Goal: Task Accomplishment & Management: Manage account settings

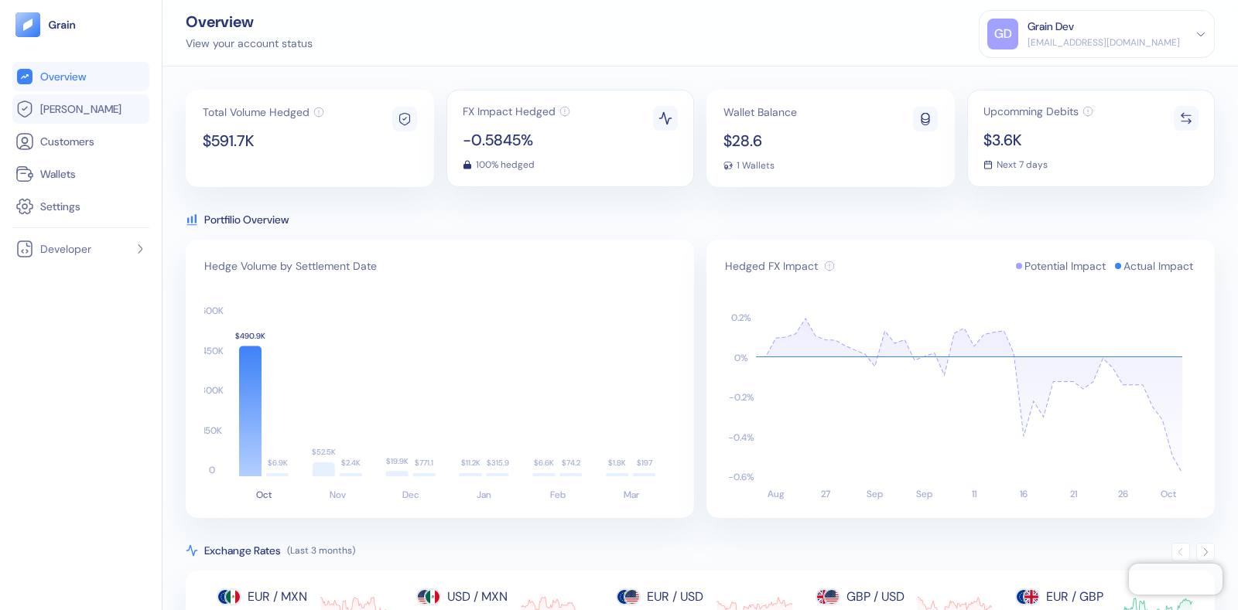
click at [74, 100] on link "[PERSON_NAME]" at bounding box center [80, 109] width 131 height 19
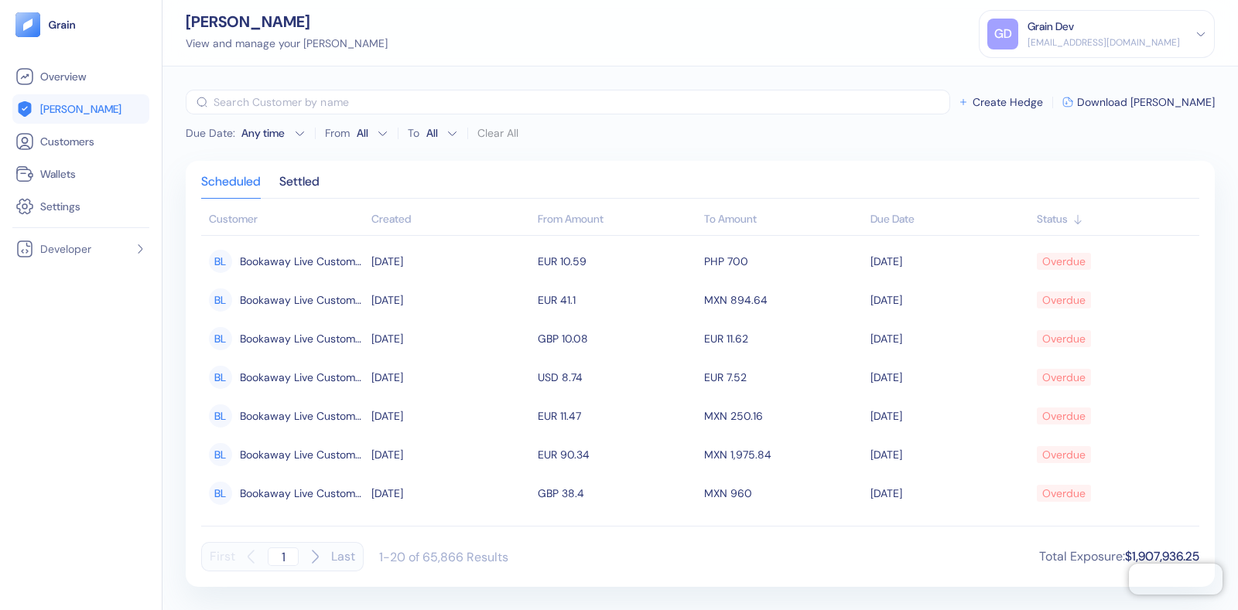
click at [1123, 32] on div "Grain Dev" at bounding box center [1103, 27] width 152 height 16
click at [1049, 74] on div "Sign Out" at bounding box center [1028, 77] width 43 height 16
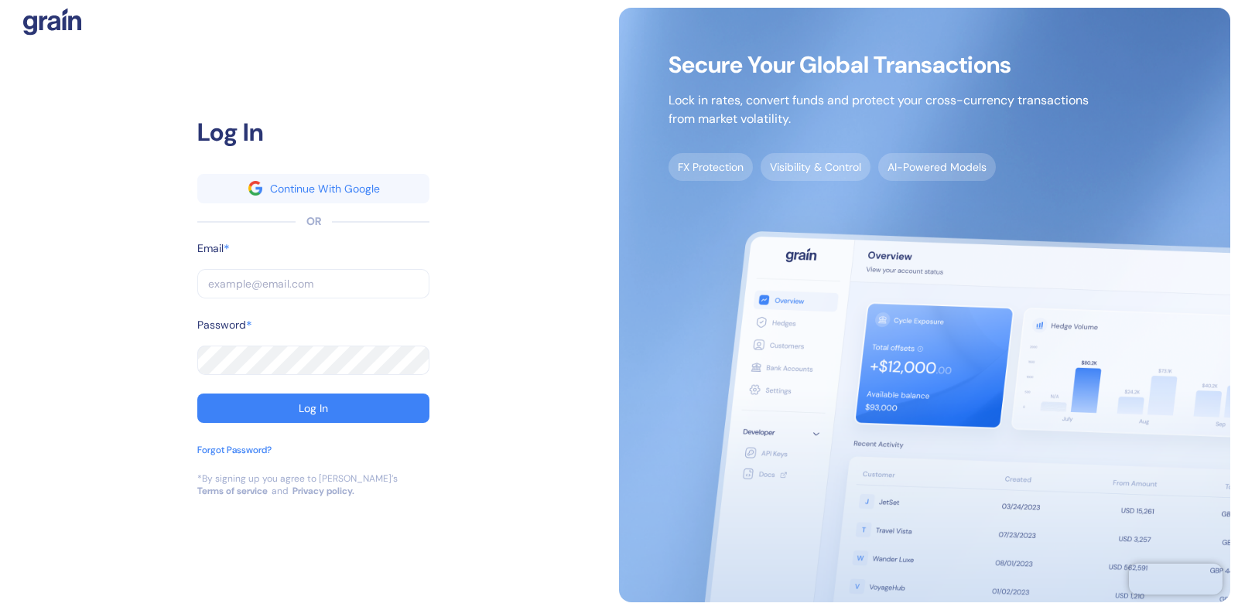
drag, startPoint x: 205, startPoint y: 284, endPoint x: 224, endPoint y: 275, distance: 21.5
click at [205, 284] on input "text" at bounding box center [313, 283] width 232 height 29
type input "[EMAIL_ADDRESS][DOMAIN_NAME]"
